Goal: Task Accomplishment & Management: Use online tool/utility

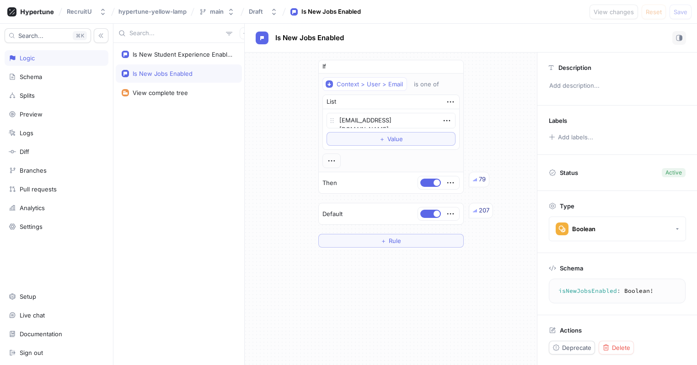
click at [186, 75] on div "Is New Jobs Enabled" at bounding box center [163, 73] width 60 height 7
click at [402, 241] on button "＋ Rule" at bounding box center [390, 241] width 145 height 14
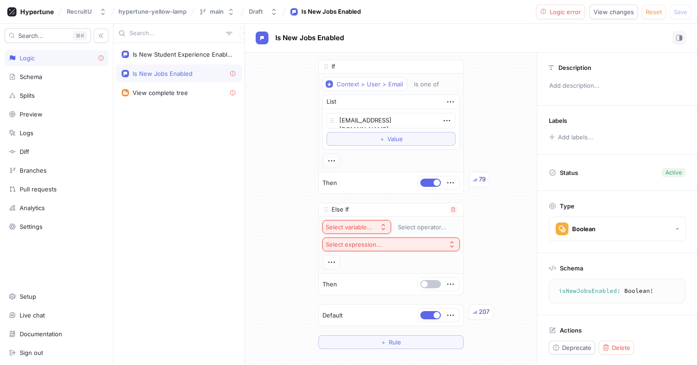
click at [348, 226] on div "Select variable..." at bounding box center [349, 228] width 47 height 8
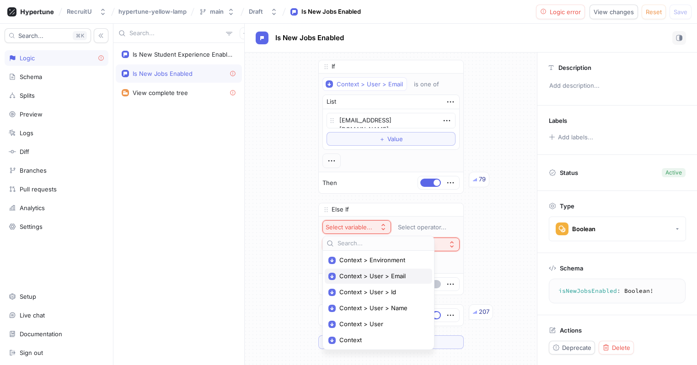
click at [387, 279] on span "Context > User > Email" at bounding box center [381, 277] width 85 height 8
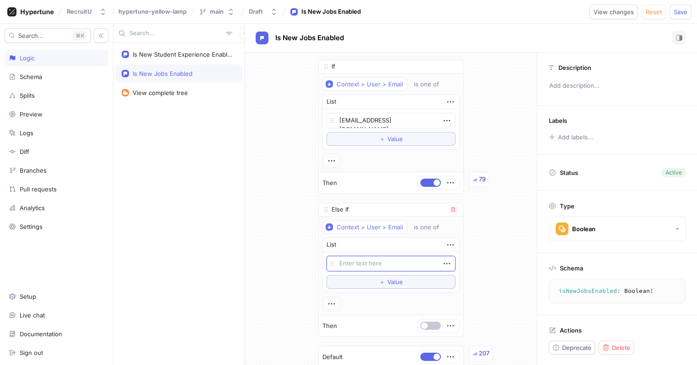
type textarea "x"
type textarea "o"
type textarea "x"
type textarea "os"
type textarea "x"
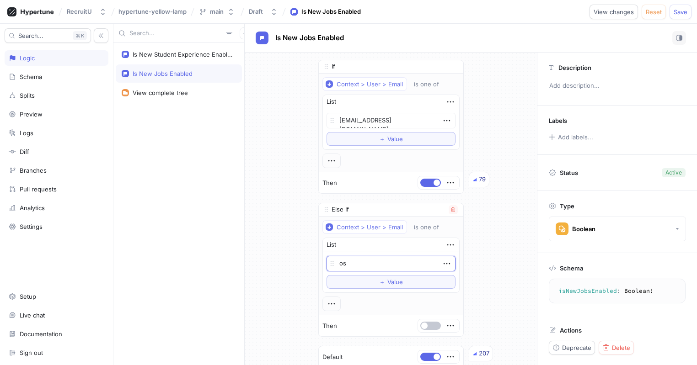
type textarea "osc"
type textarea "x"
type textarea "osca"
type textarea "x"
type textarea "oscar"
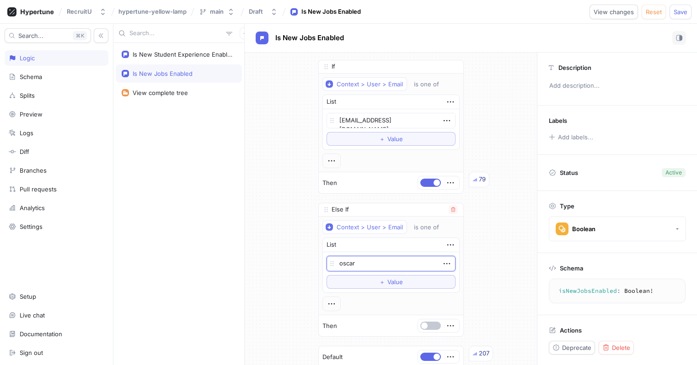
type textarea "x"
type textarea "oscar@"
type textarea "x"
type textarea "oscar@re"
type textarea "x"
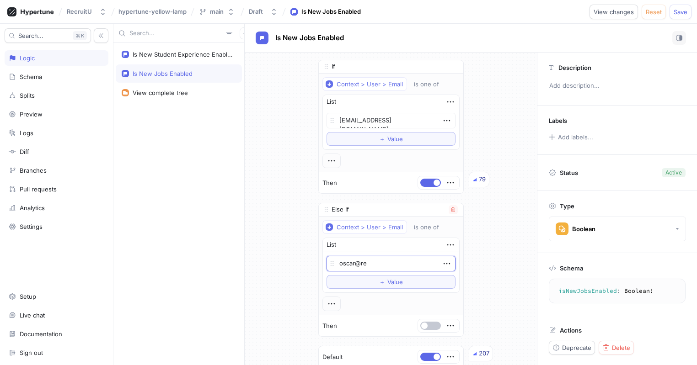
type textarea "oscar@rec"
type textarea "x"
type textarea "oscar@recr"
type textarea "x"
type textarea "oscar@recru"
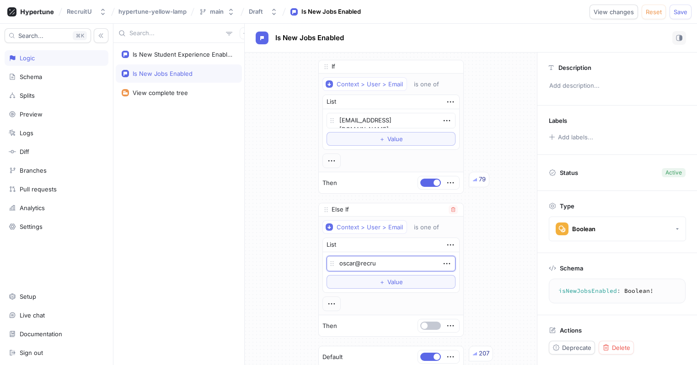
type textarea "x"
type textarea "oscar@recrui"
type textarea "x"
type textarea "oscar@recruit"
type textarea "x"
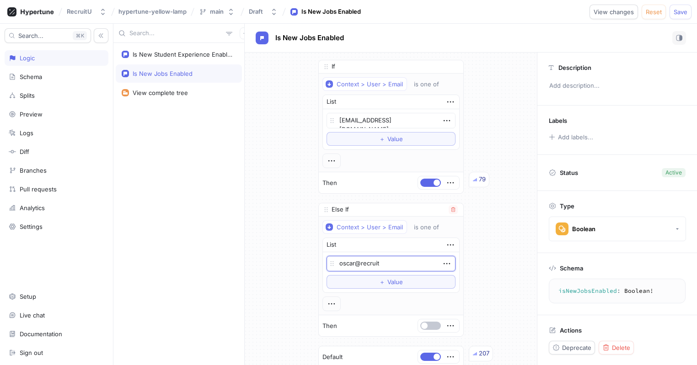
type textarea "oscar@recruitu"
type textarea "x"
type textarea "oscar@recruitu."
type textarea "x"
type textarea "oscar@recruitu.c"
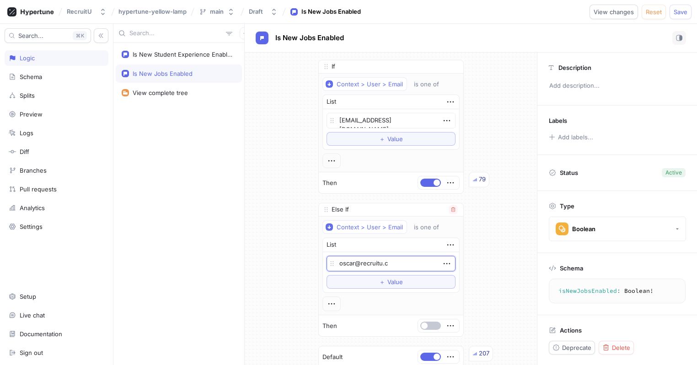
type textarea "x"
type textarea "[EMAIL_ADDRESS][DOMAIN_NAME]"
type textarea "x"
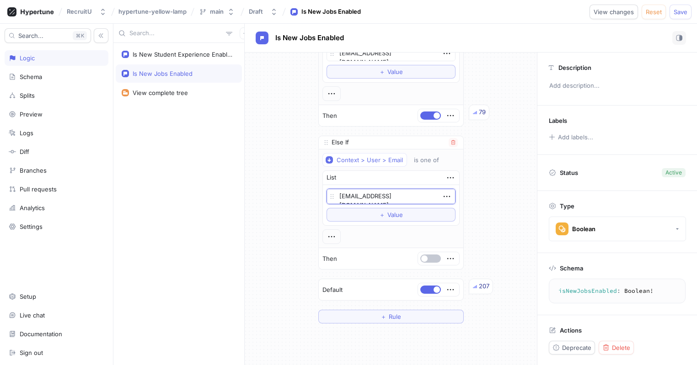
scroll to position [68, 0]
type textarea "[EMAIL_ADDRESS][DOMAIN_NAME]"
click at [479, 352] on div "If Context > User > Email is one of List [EMAIL_ADDRESS][DOMAIN_NAME] To pick u…" at bounding box center [391, 209] width 292 height 313
click at [681, 10] on span "Save" at bounding box center [681, 11] width 14 height 5
click at [501, 206] on div "If Context > User > Email is one of List [EMAIL_ADDRESS][DOMAIN_NAME] To pick u…" at bounding box center [391, 157] width 292 height 346
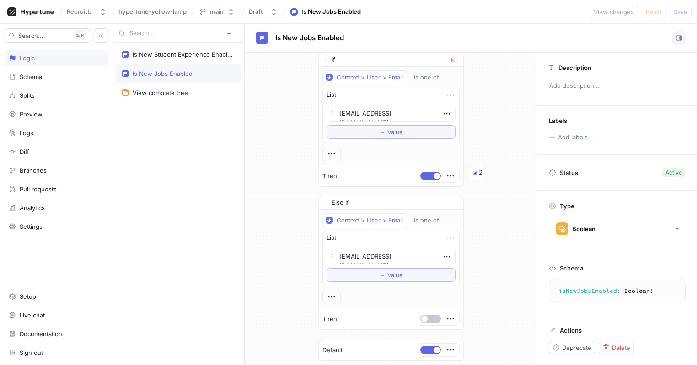
scroll to position [7, 0]
click at [434, 176] on span "button" at bounding box center [437, 175] width 6 height 6
click at [453, 200] on icon "button" at bounding box center [452, 202] width 5 height 5
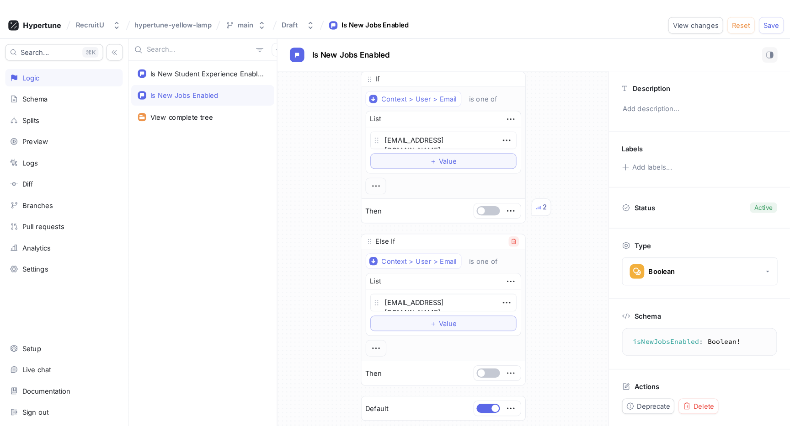
scroll to position [0, 0]
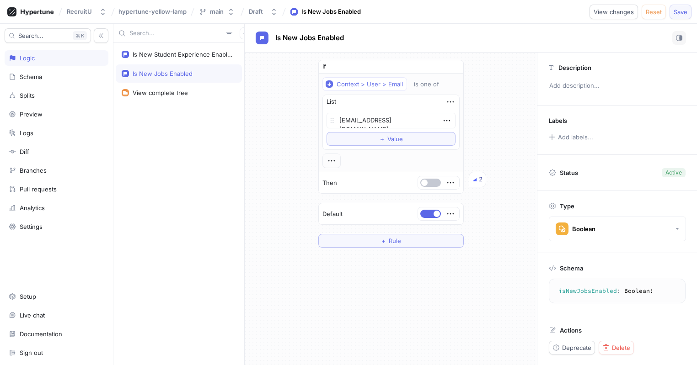
click at [687, 13] on button "Save" at bounding box center [681, 12] width 22 height 15
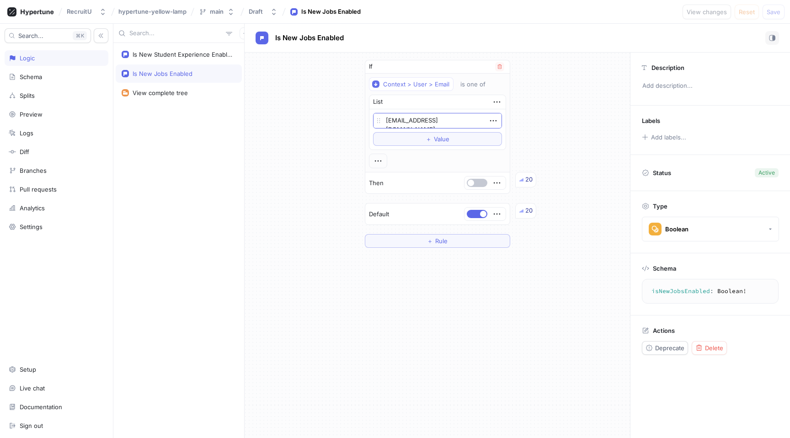
type textarea "x"
